Goal: Communication & Community: Ask a question

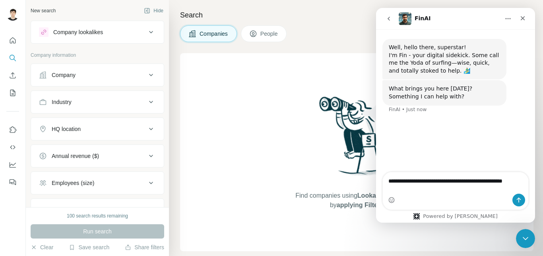
click at [389, 21] on icon "go back" at bounding box center [388, 18] width 6 height 6
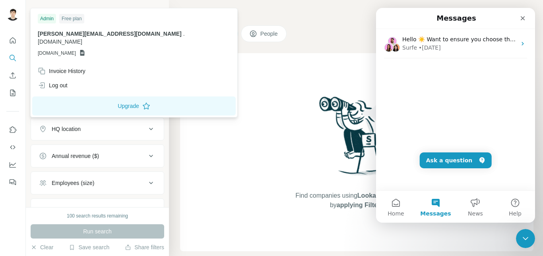
click at [5, 11] on div at bounding box center [13, 15] width 23 height 26
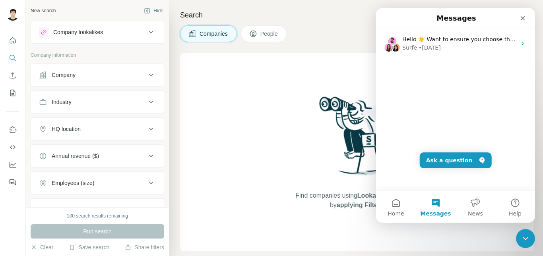
click at [6, 11] on div at bounding box center [13, 15] width 23 height 26
click at [523, 19] on icon "Close" at bounding box center [522, 18] width 4 height 4
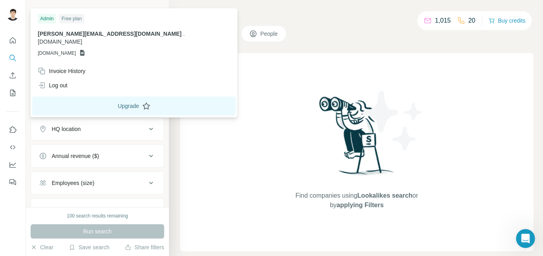
click at [82, 97] on button "Upgrade" at bounding box center [133, 106] width 203 height 19
click at [87, 99] on button "Upgrade" at bounding box center [133, 106] width 203 height 19
click at [91, 99] on button "Upgrade" at bounding box center [133, 106] width 203 height 19
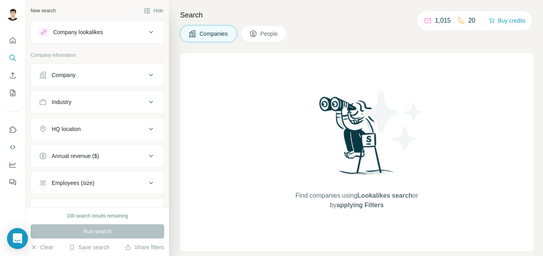
click at [17, 240] on icon "Open Intercom Messenger" at bounding box center [17, 239] width 9 height 10
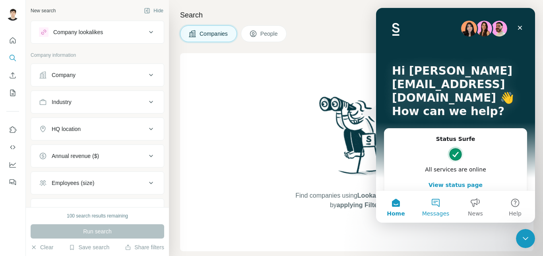
click at [419, 203] on button "Messages" at bounding box center [435, 207] width 40 height 32
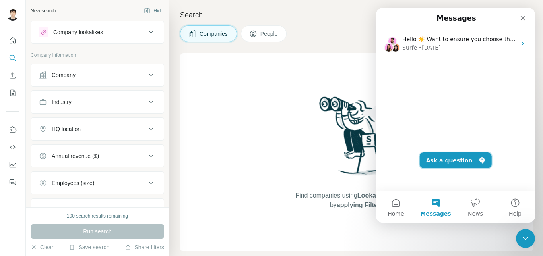
click at [461, 155] on button "Ask a question" at bounding box center [455, 161] width 72 height 16
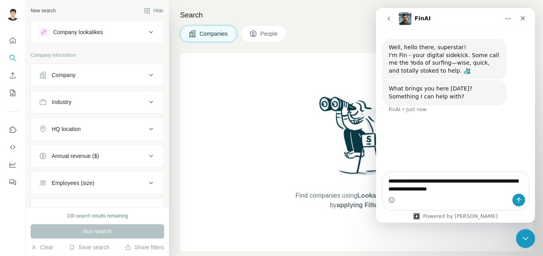
type textarea "**********"
